Goal: Task Accomplishment & Management: Manage account settings

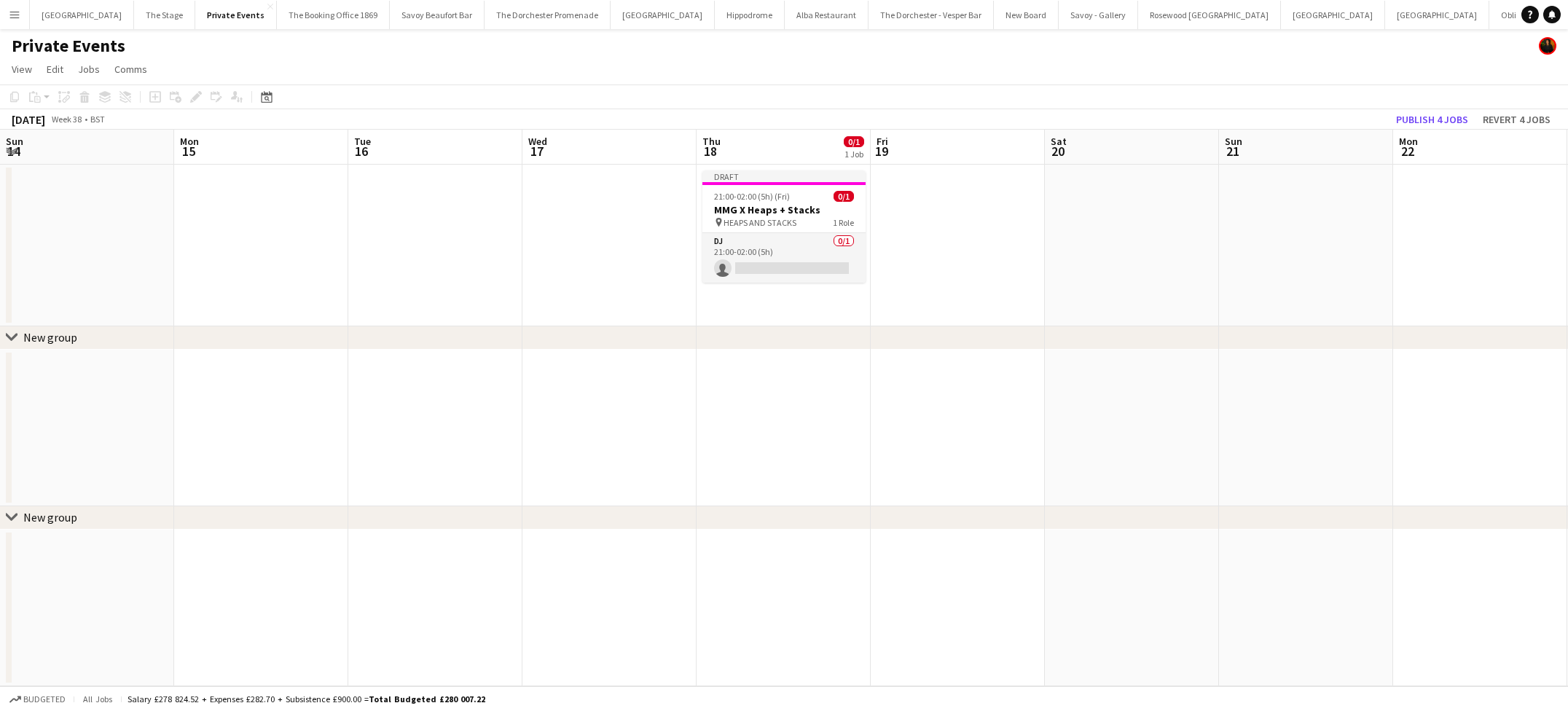
scroll to position [0, 549]
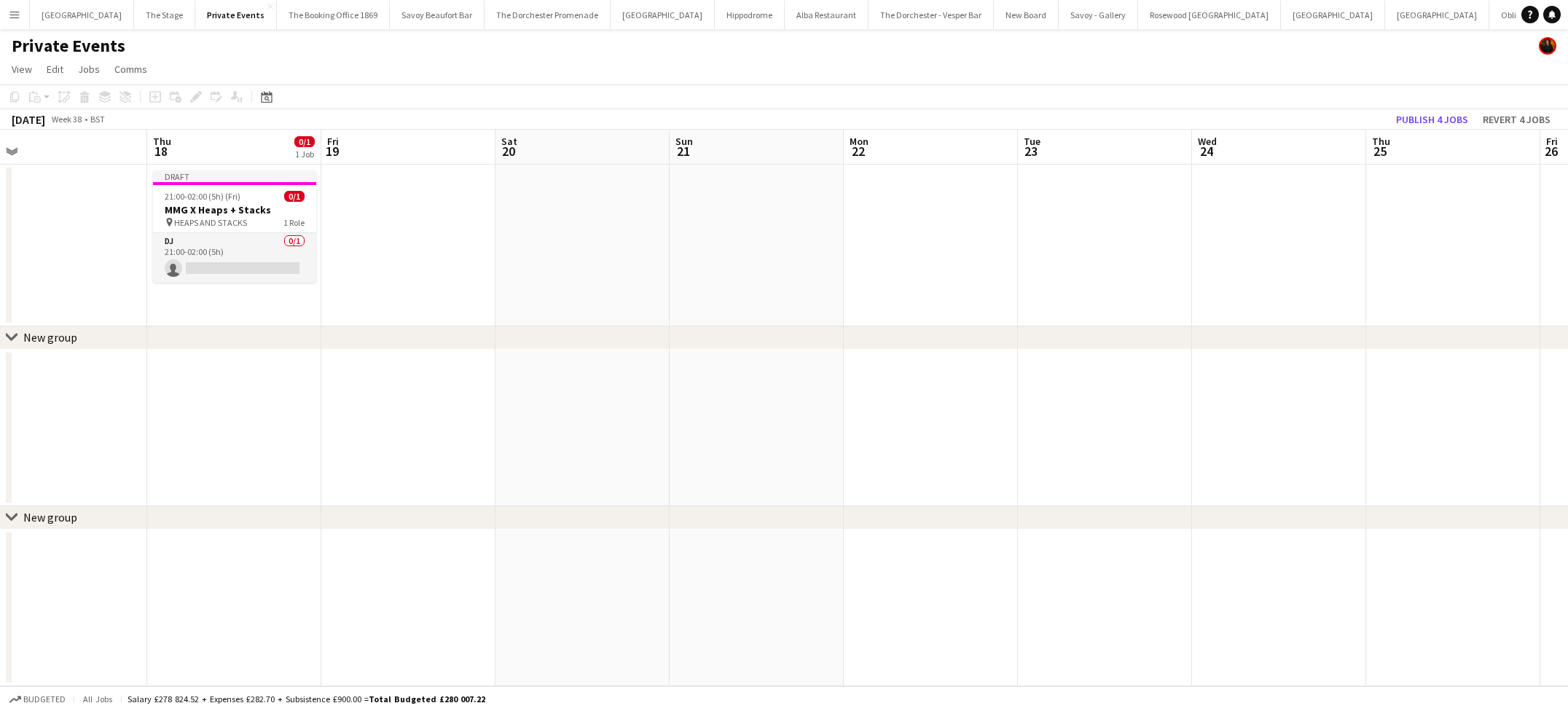
click at [16, 13] on app-icon "Menu" at bounding box center [14, 14] width 12 height 12
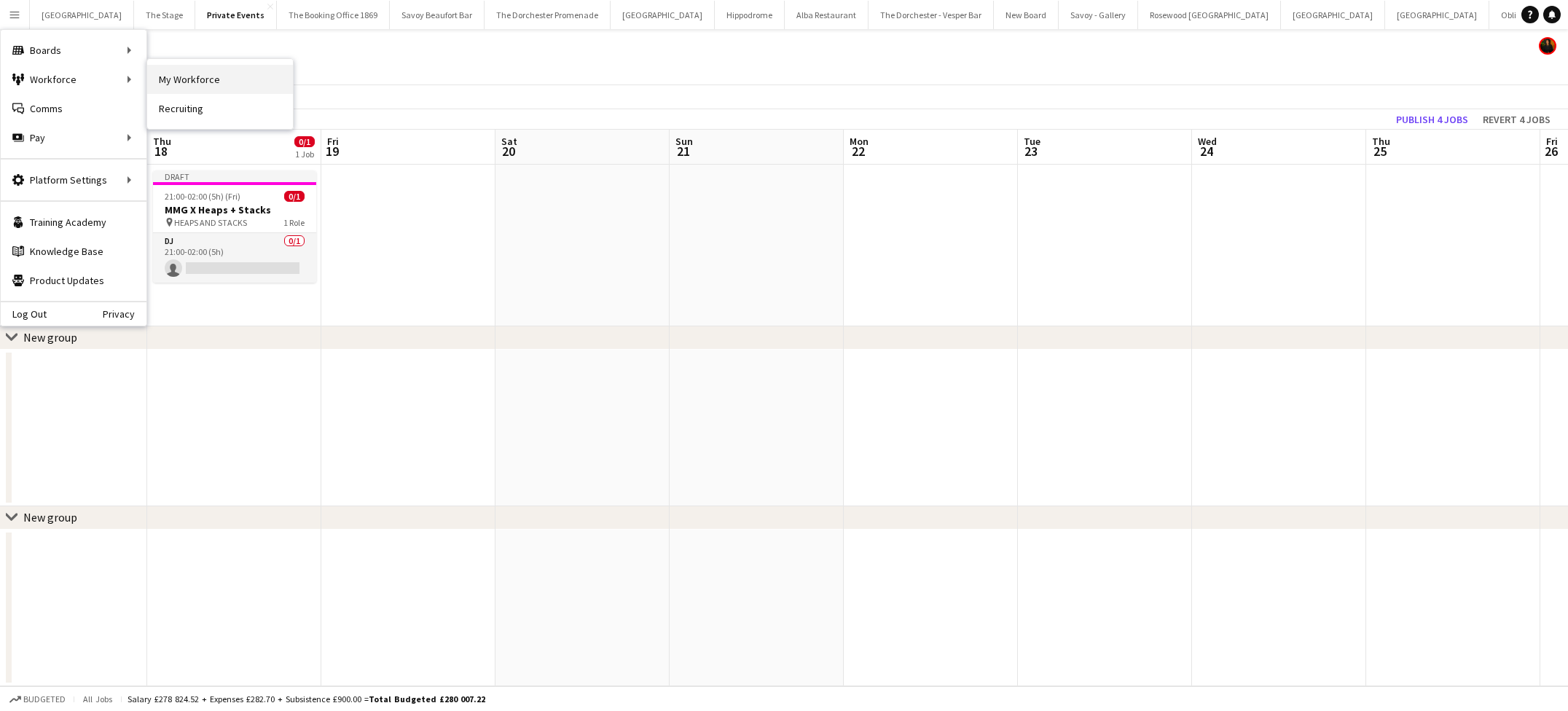
click at [224, 74] on link "My Workforce" at bounding box center [220, 79] width 146 height 29
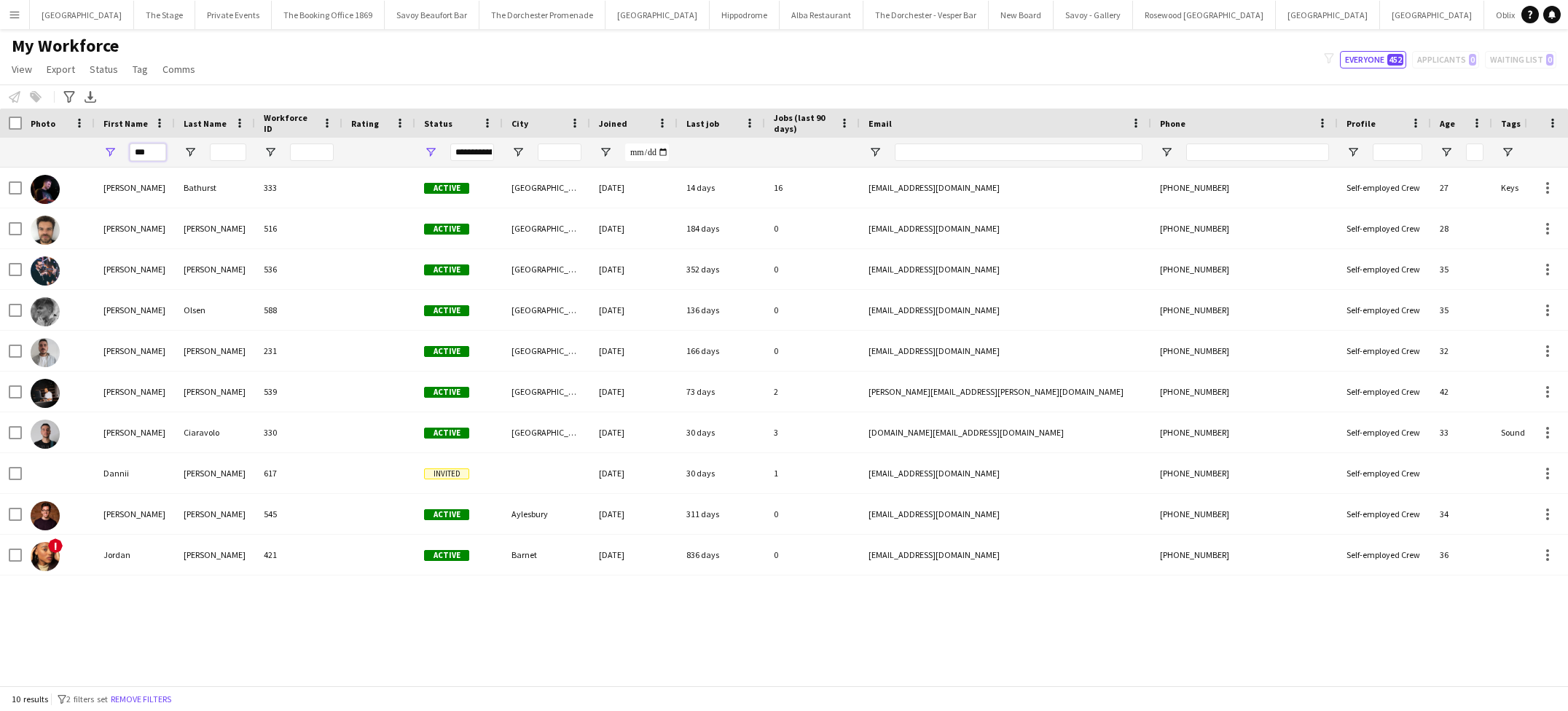
click at [149, 153] on input "***" at bounding box center [148, 152] width 37 height 17
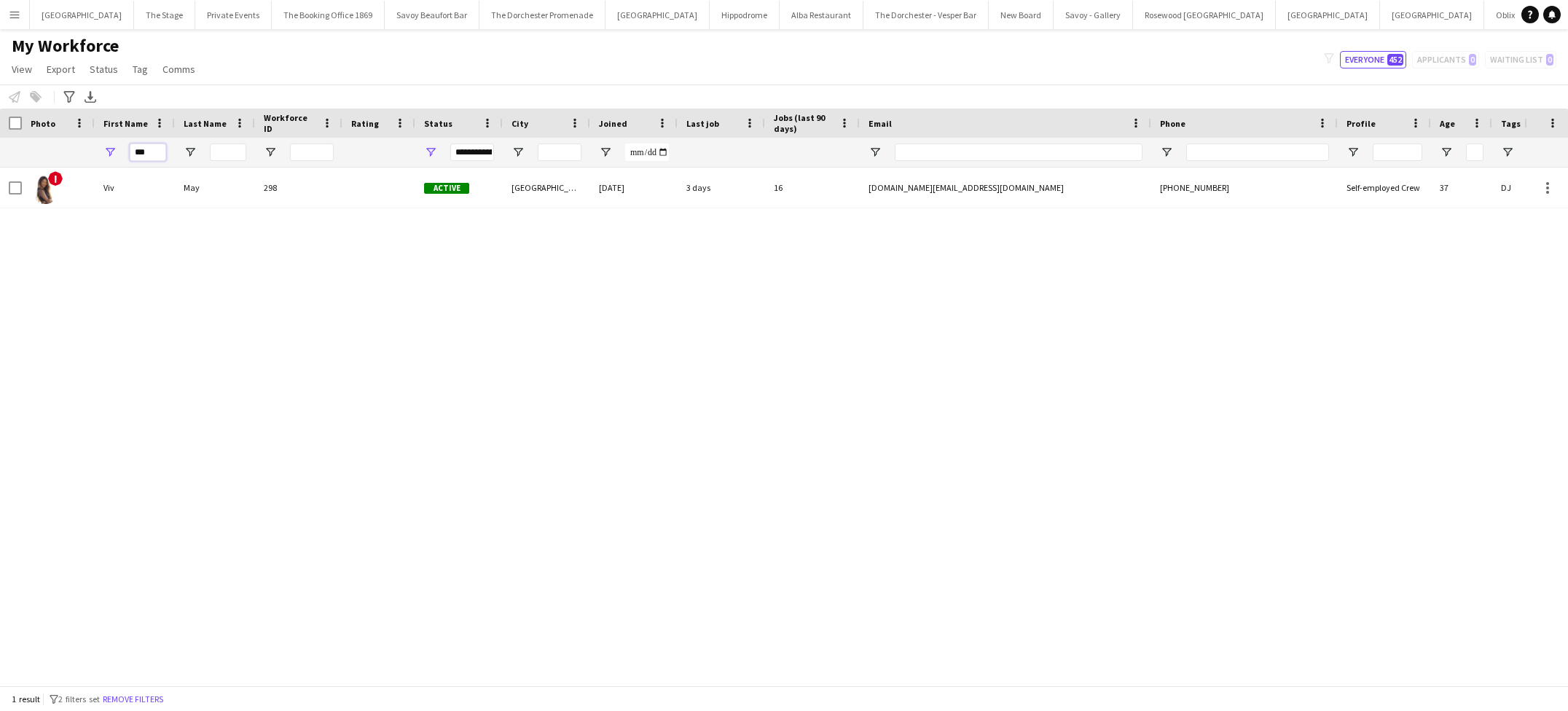
type input "***"
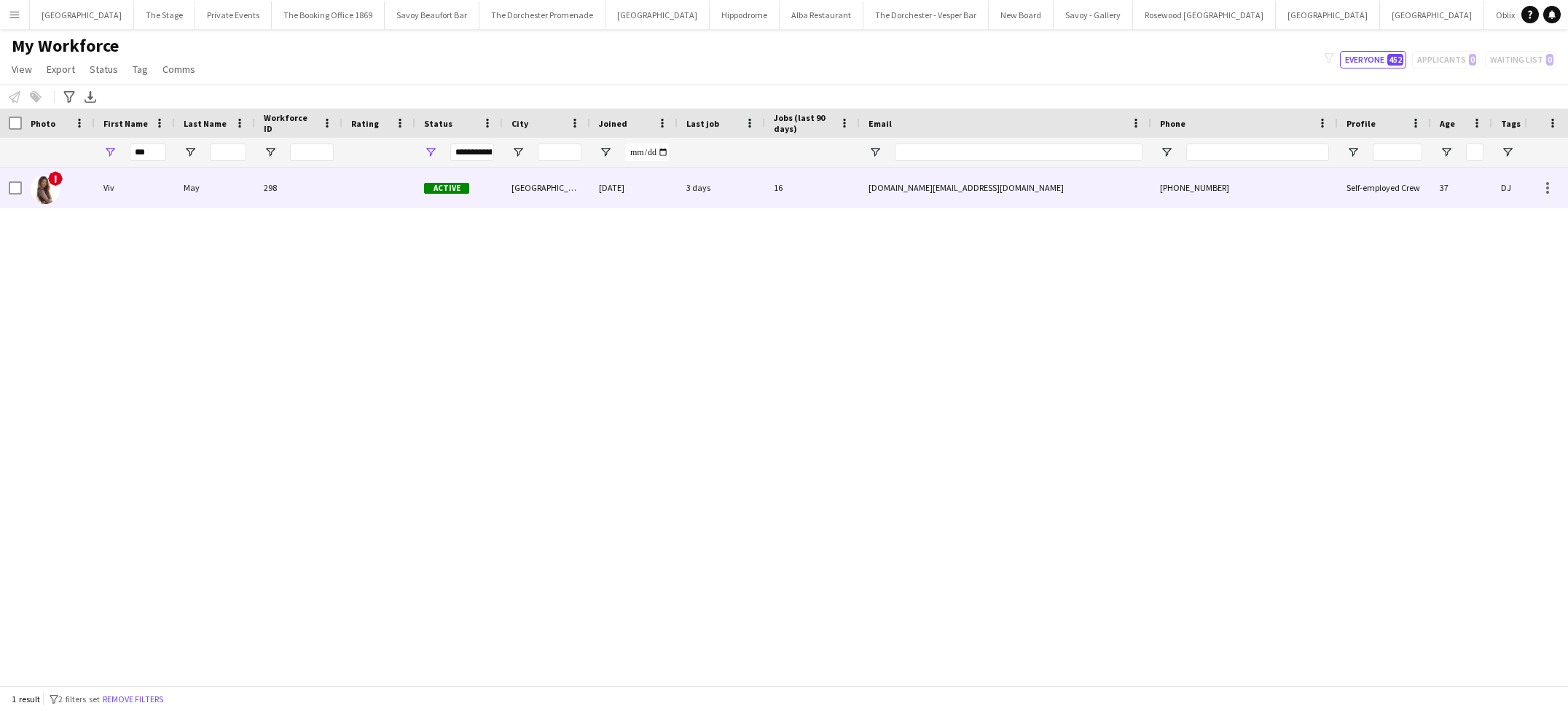
click at [193, 204] on div "May" at bounding box center [214, 187] width 80 height 40
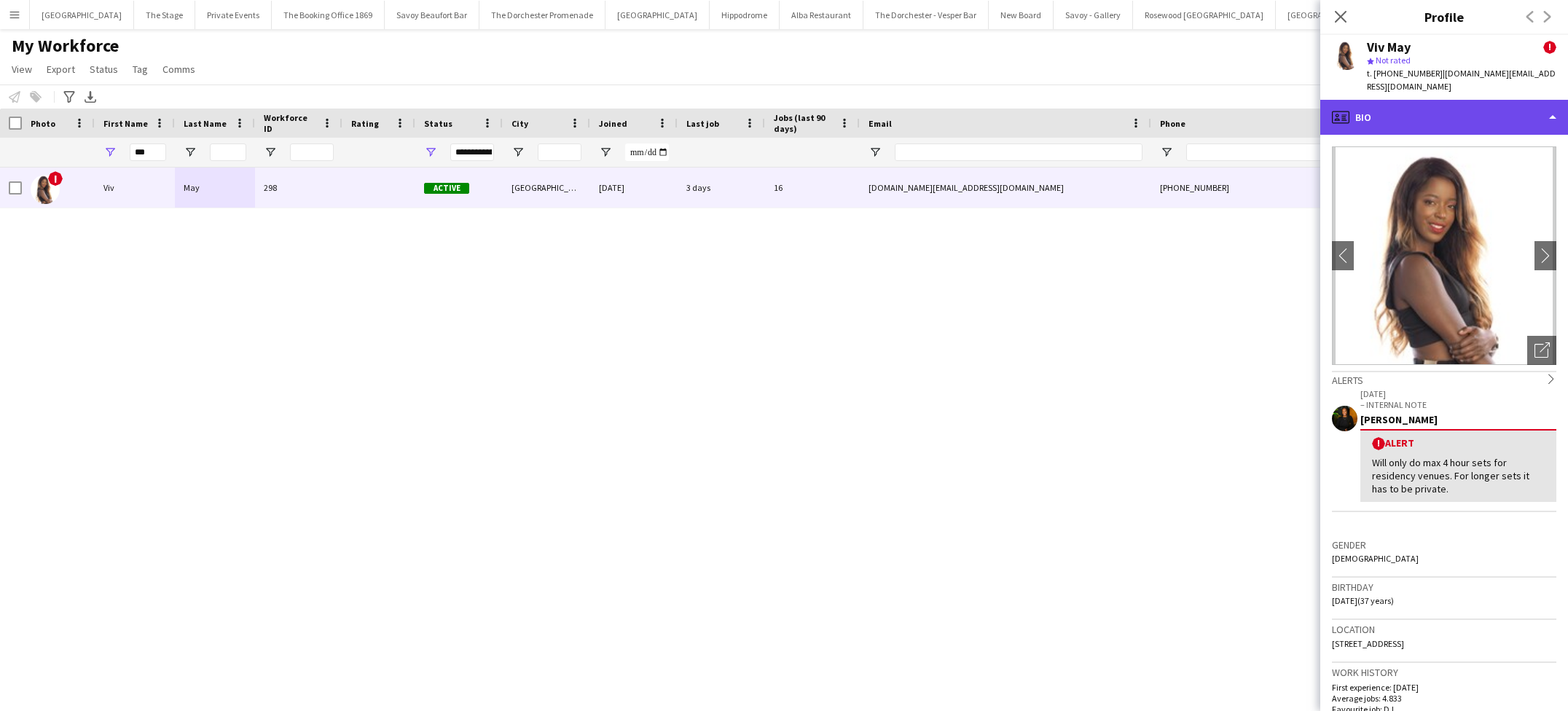
click at [1454, 102] on div "profile Bio" at bounding box center [1444, 117] width 248 height 35
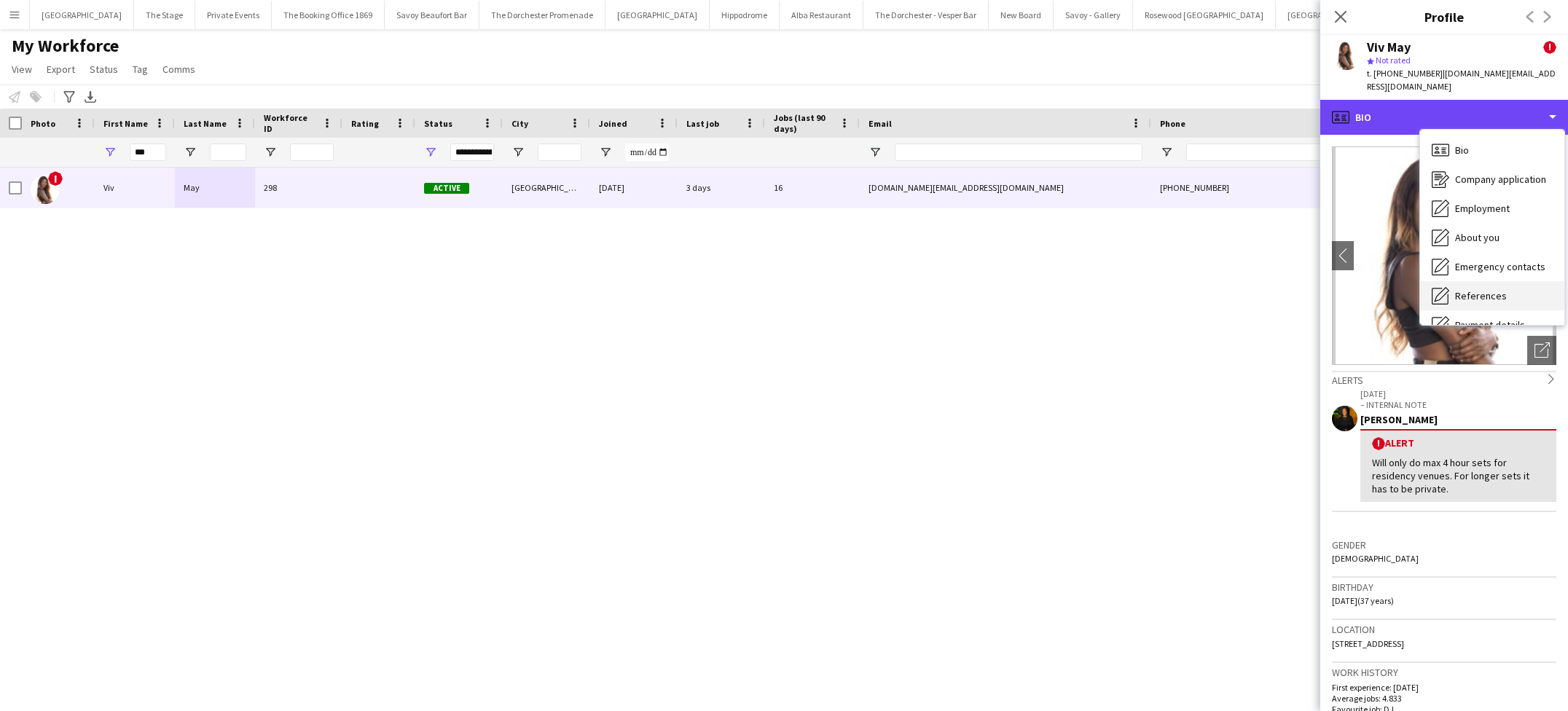
scroll to position [137, 0]
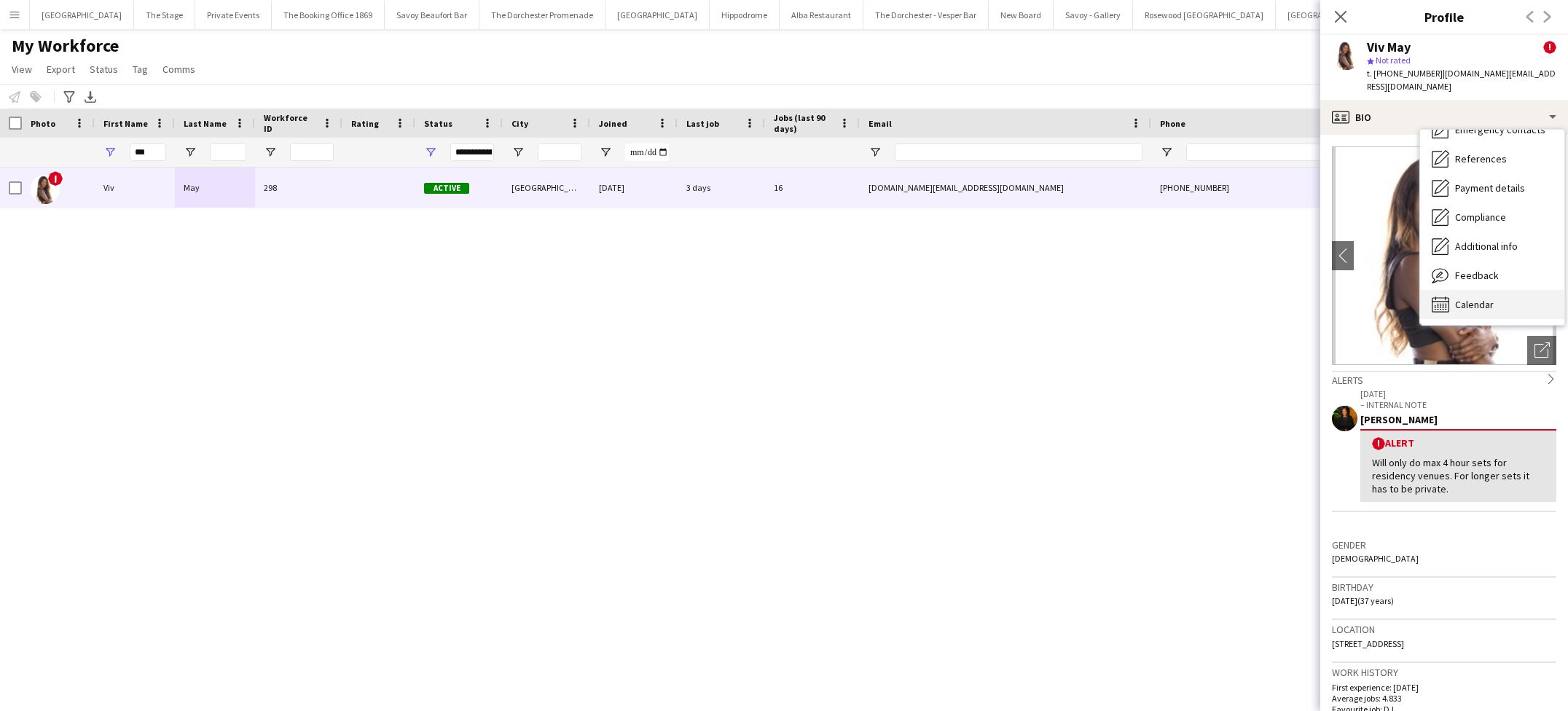
click at [1483, 298] on span "Calendar" at bounding box center [1473, 304] width 38 height 13
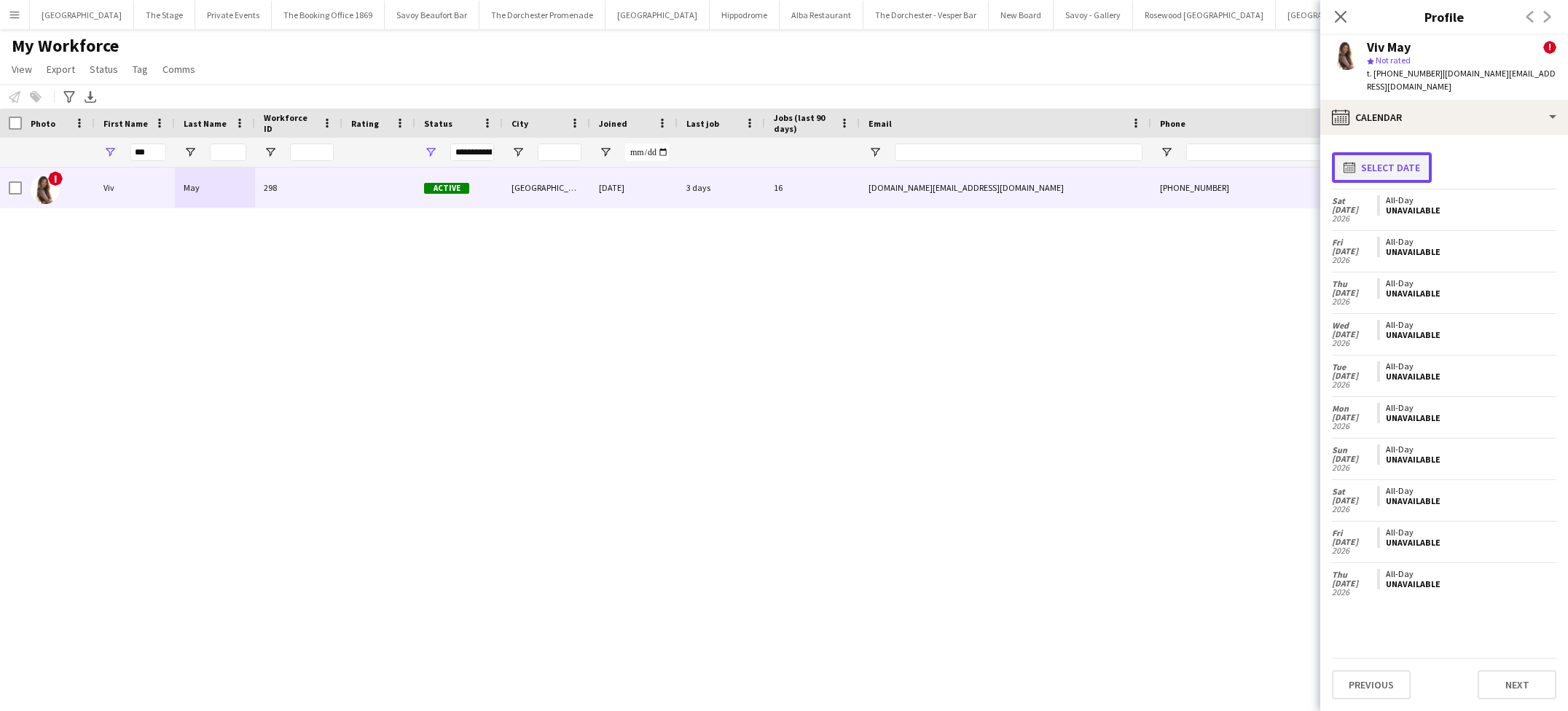
click at [1392, 157] on button "calendar-full Select date" at bounding box center [1382, 167] width 100 height 31
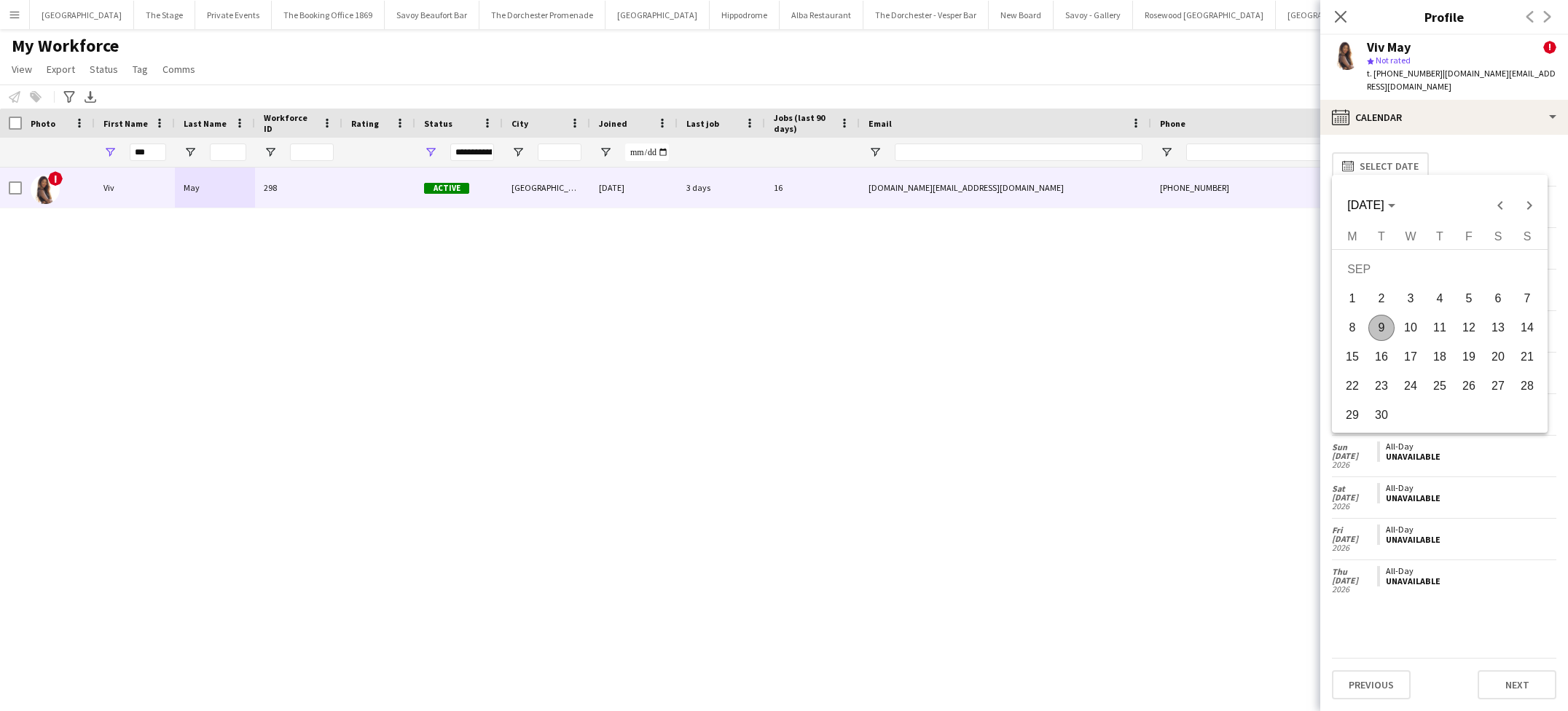
click at [1388, 321] on span "9" at bounding box center [1382, 328] width 27 height 27
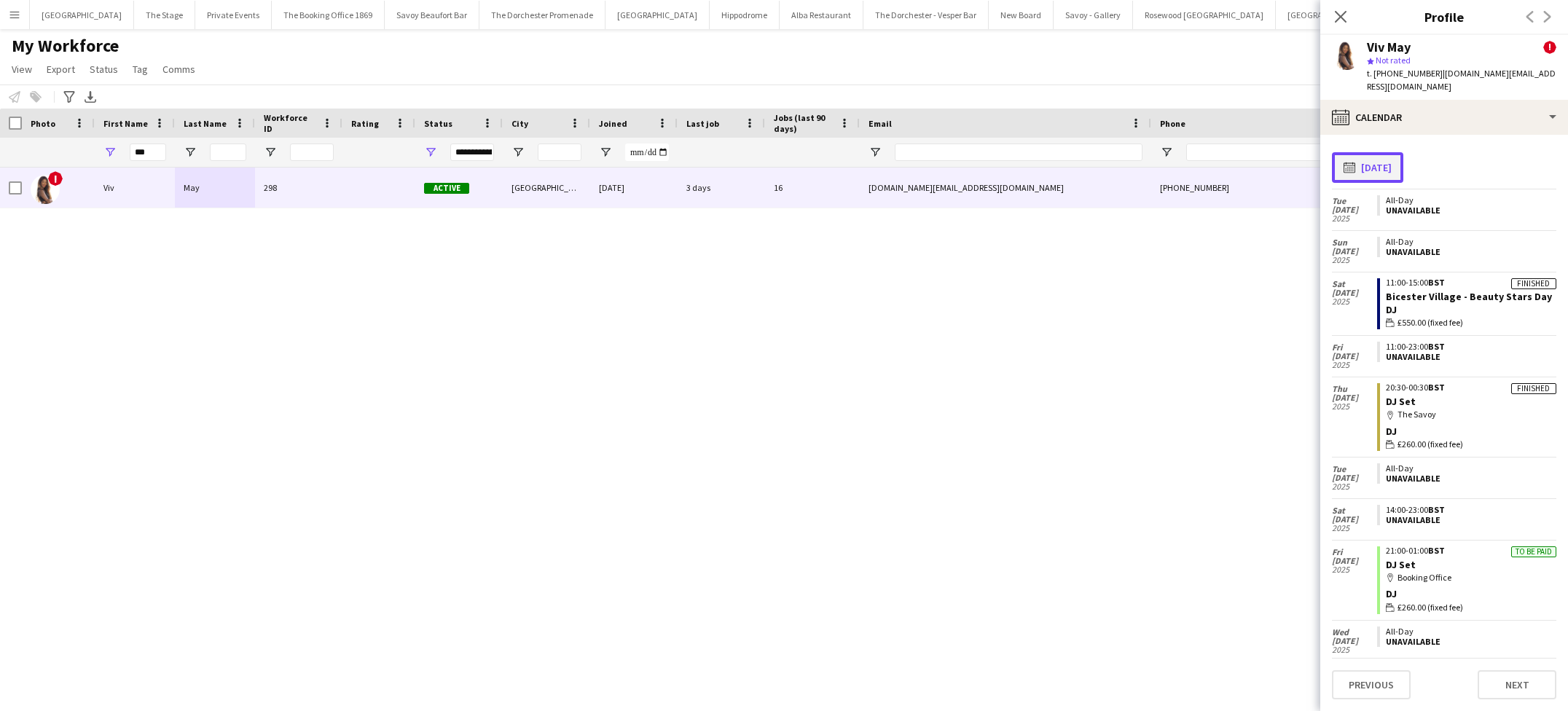
click at [1403, 153] on button "calendar-full [DATE]" at bounding box center [1367, 167] width 71 height 31
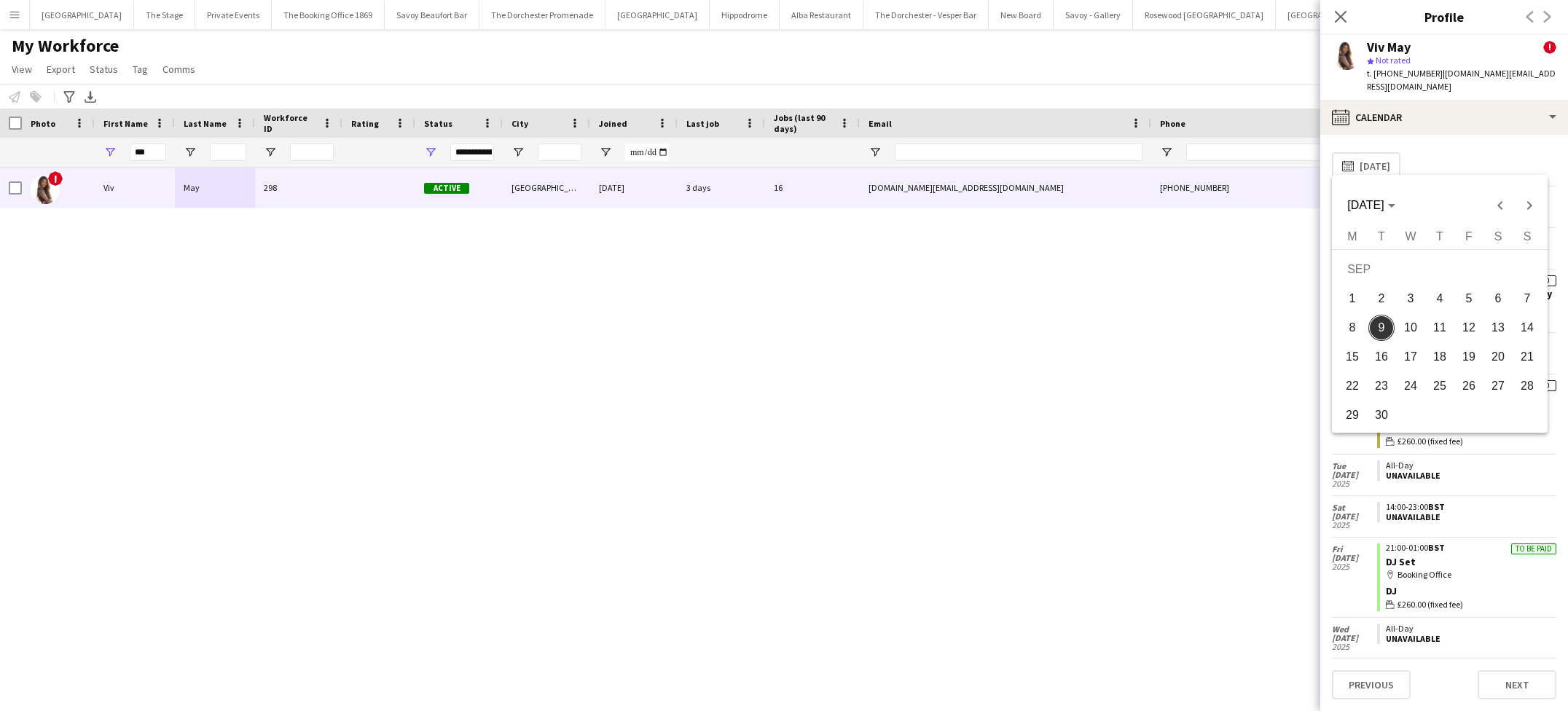
click at [1527, 327] on span "14" at bounding box center [1527, 328] width 27 height 27
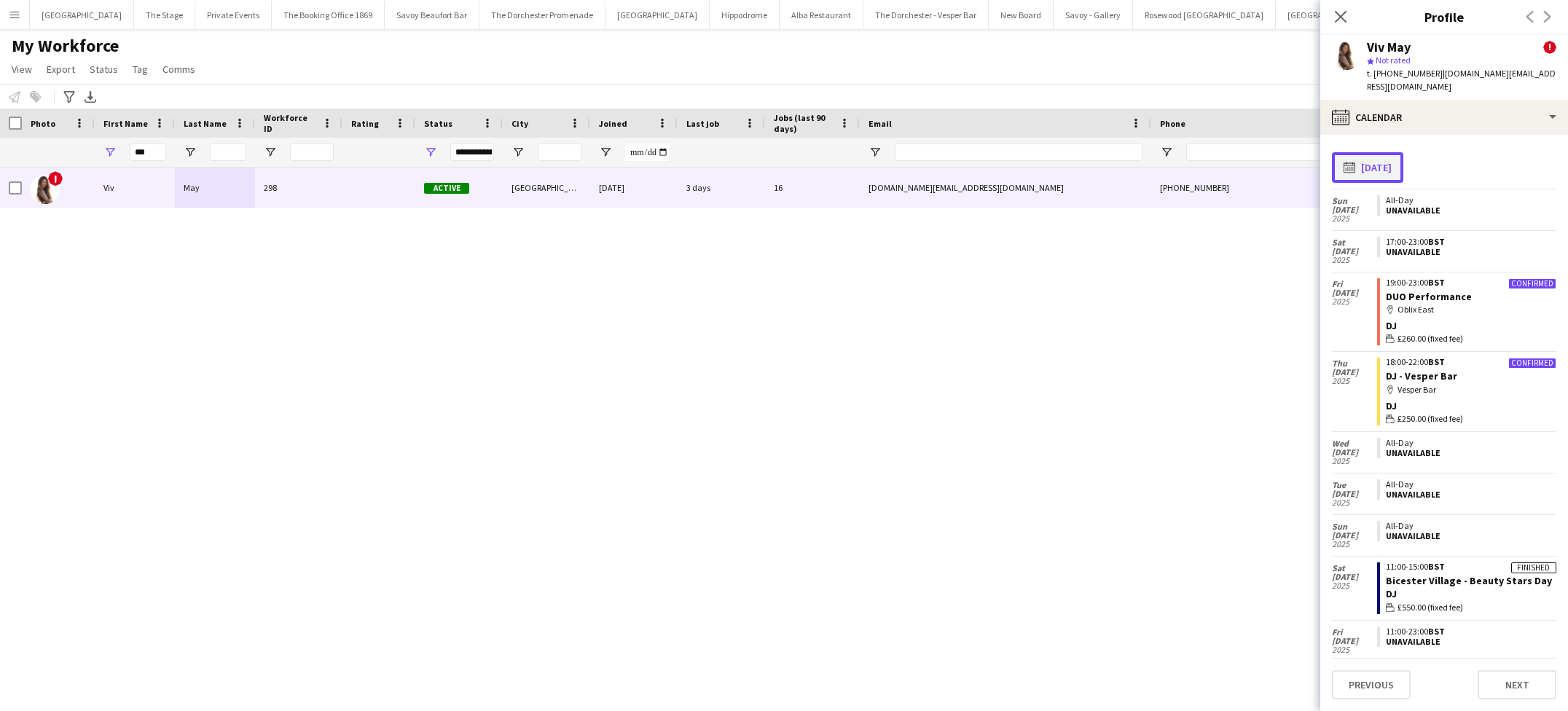
click at [1399, 155] on button "calendar-full [DATE]" at bounding box center [1367, 167] width 71 height 31
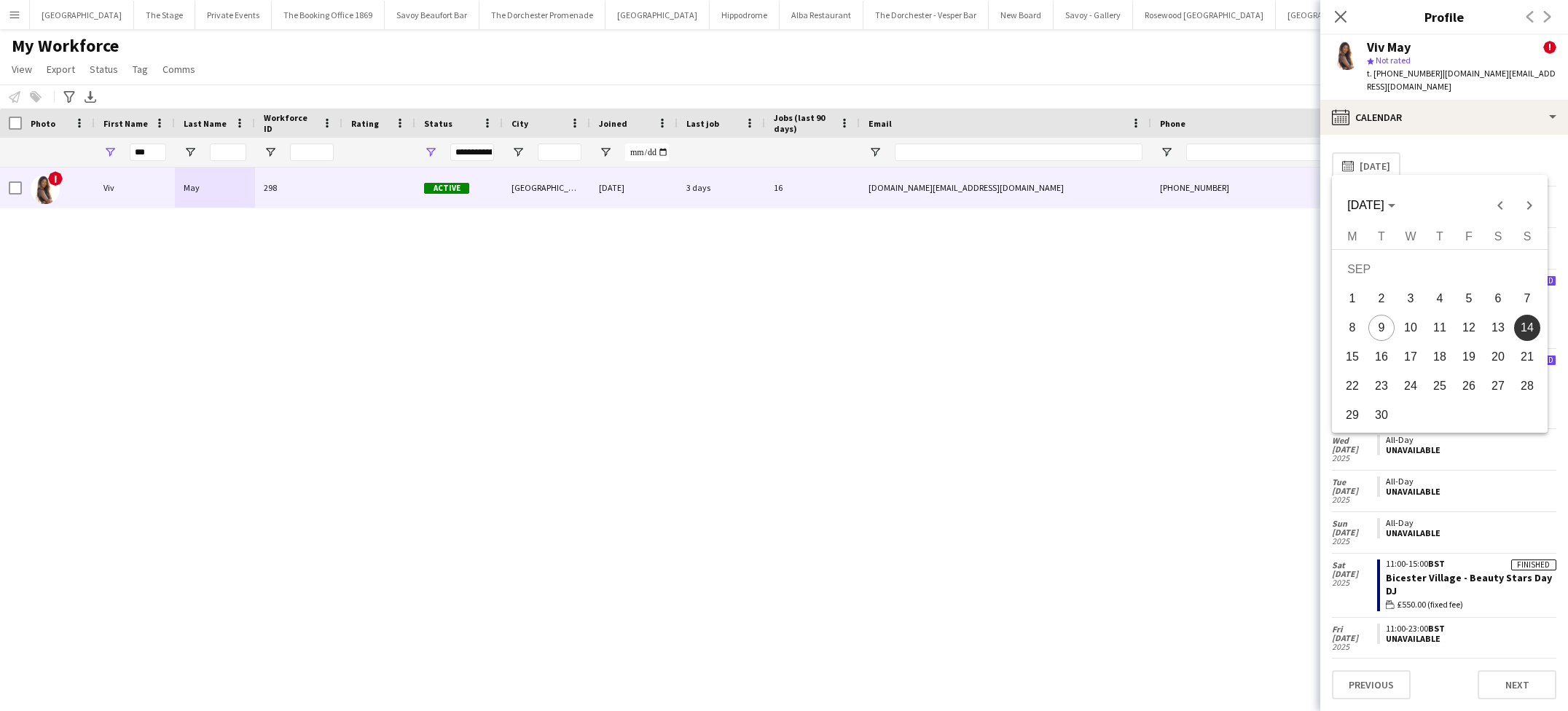
click at [1525, 360] on span "21" at bounding box center [1527, 357] width 27 height 27
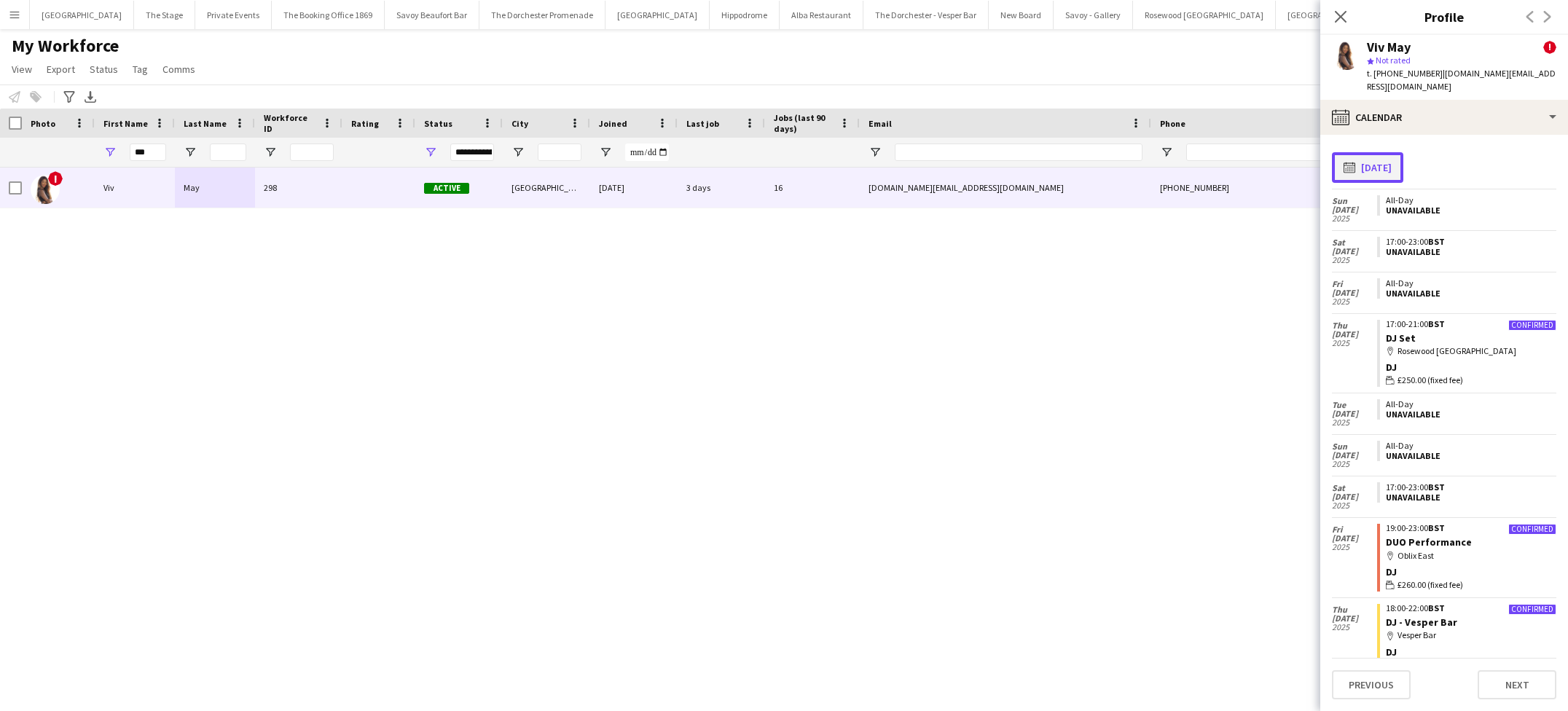
click at [1376, 153] on button "calendar-full [DATE]" at bounding box center [1367, 167] width 71 height 31
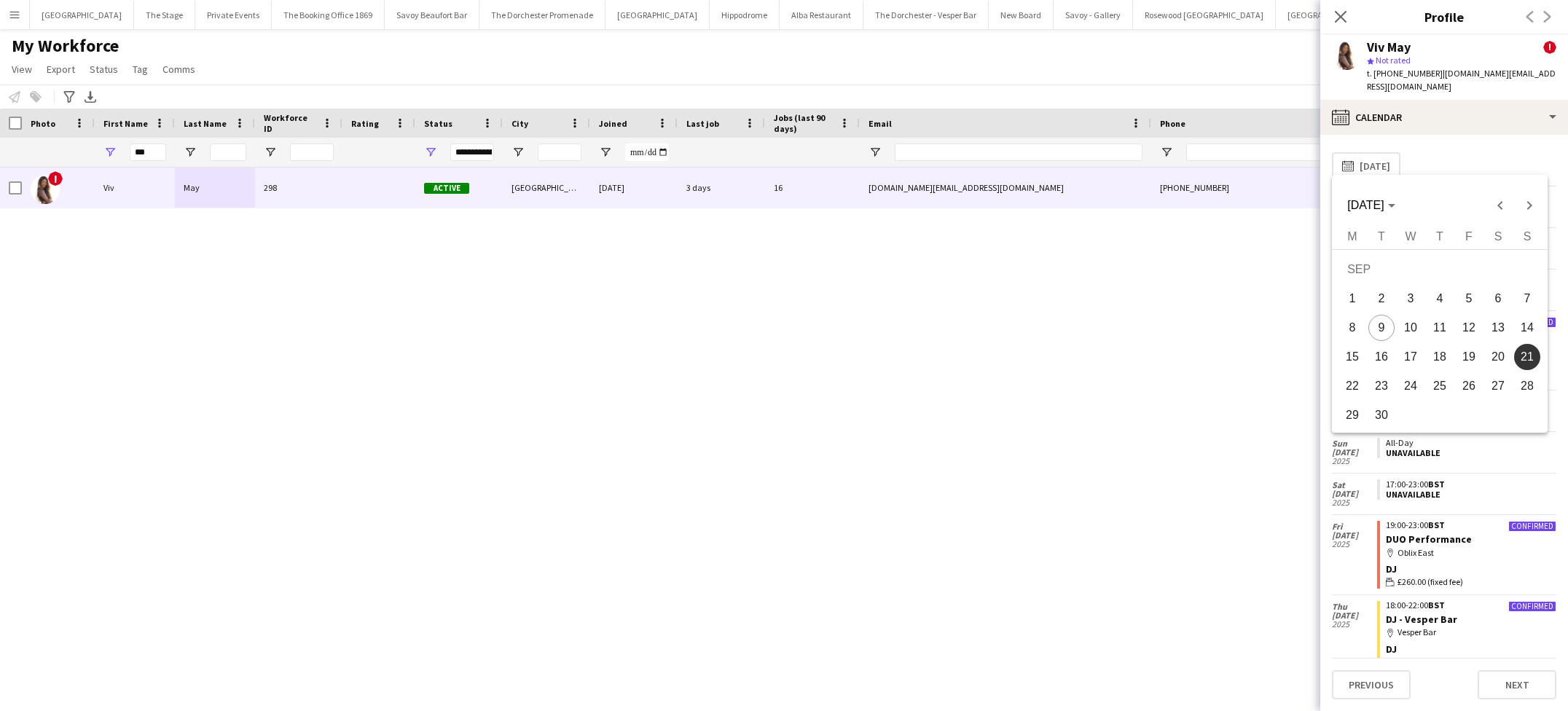
click at [1533, 386] on span "28" at bounding box center [1527, 386] width 27 height 27
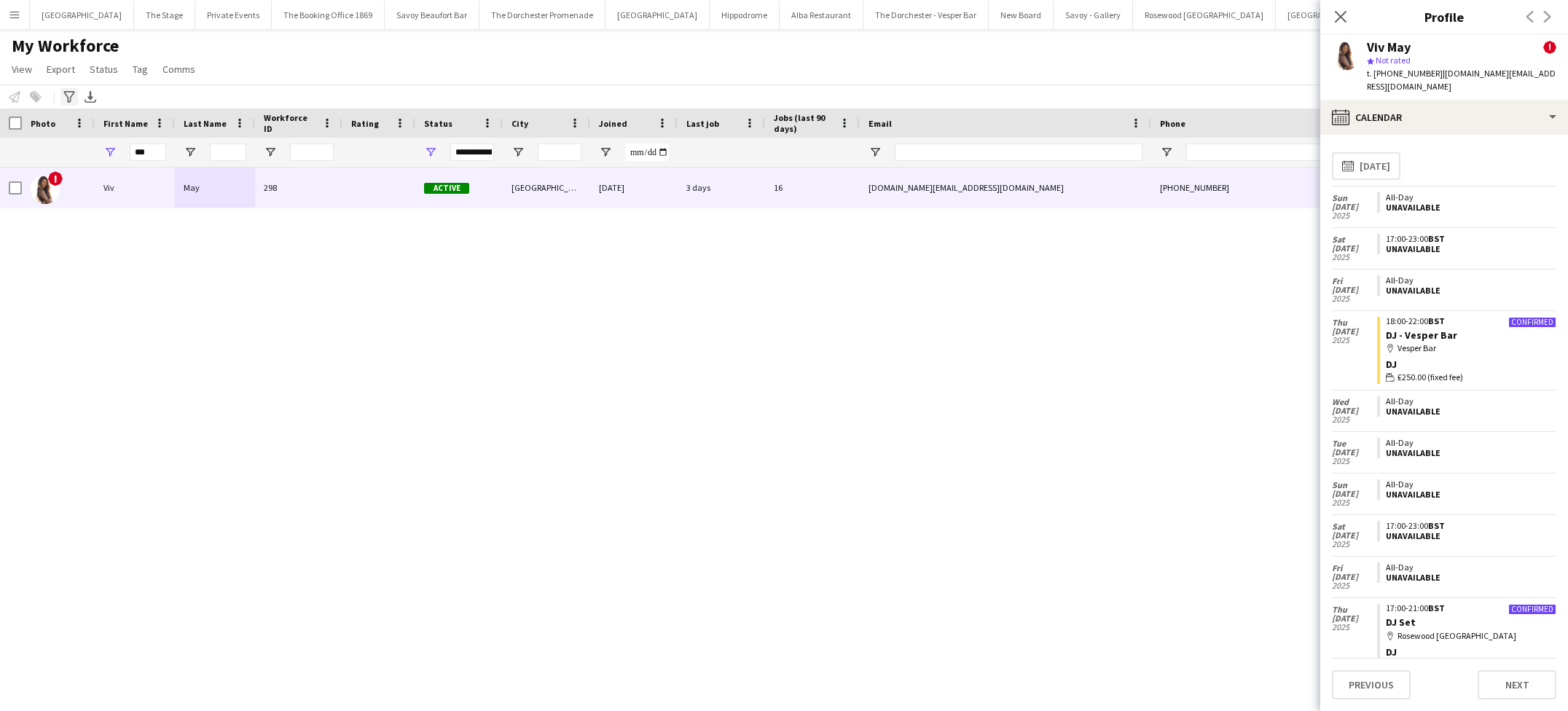
click at [64, 97] on icon "Advanced filters" at bounding box center [69, 96] width 12 height 12
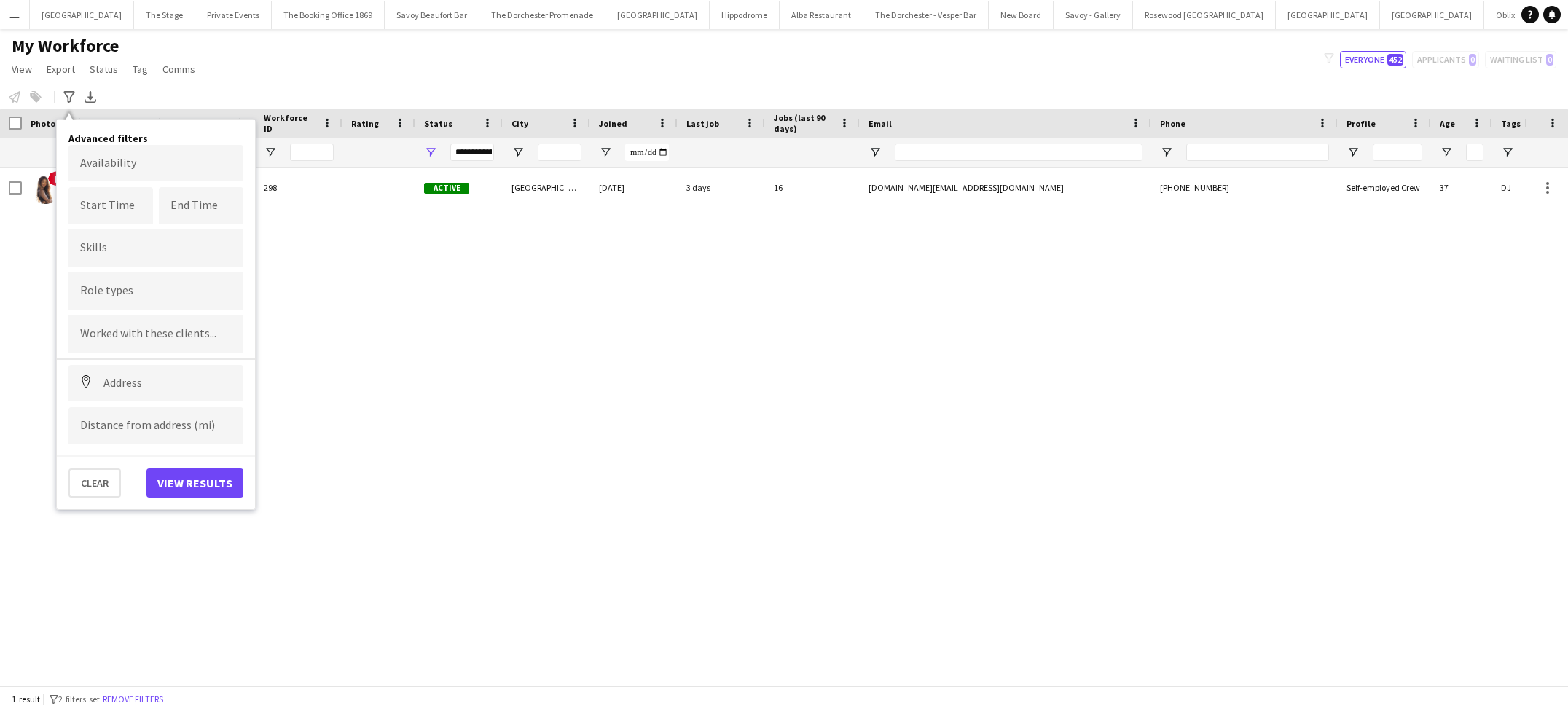
click at [113, 291] on input "Type to search role types..." at bounding box center [156, 291] width 152 height 13
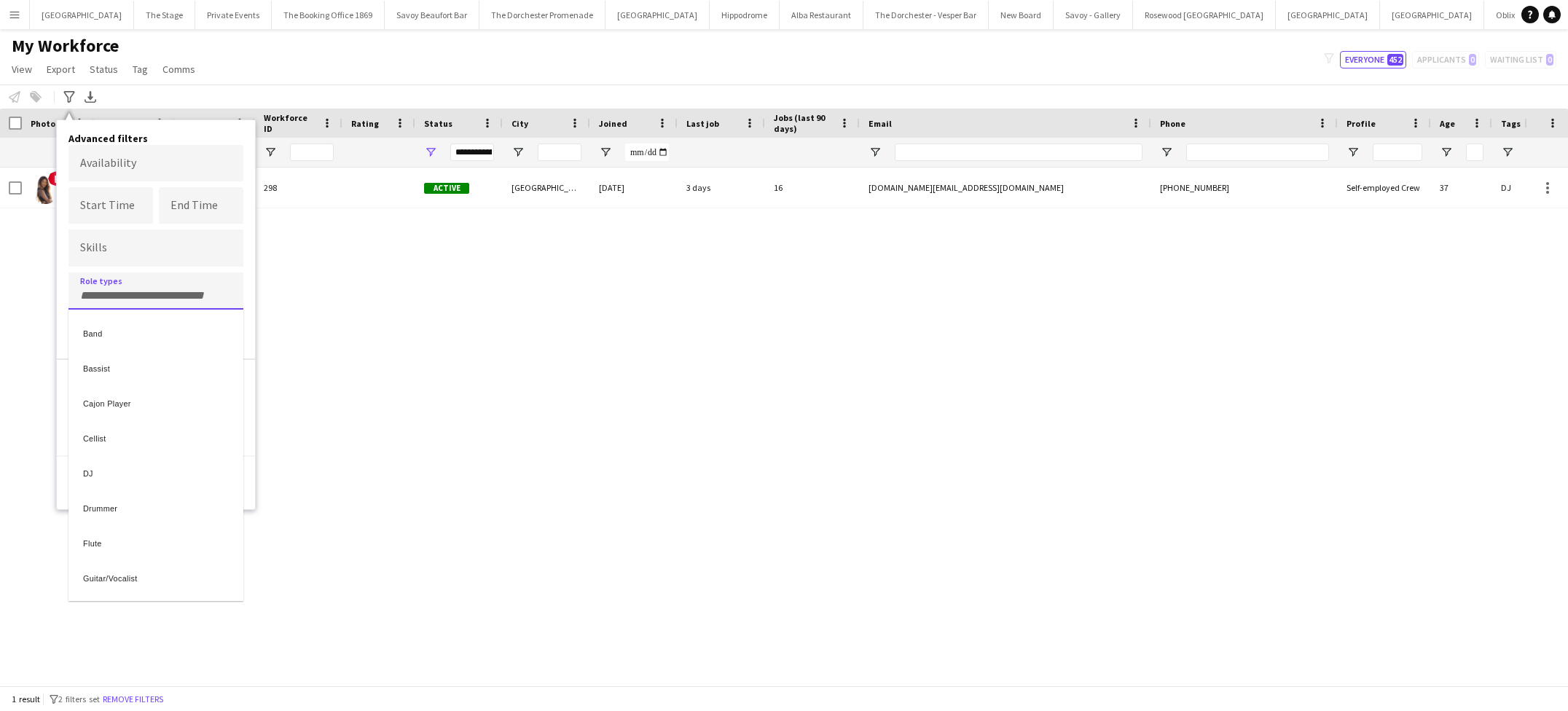
click at [490, 305] on div at bounding box center [784, 355] width 1568 height 711
